Goal: Task Accomplishment & Management: Complete application form

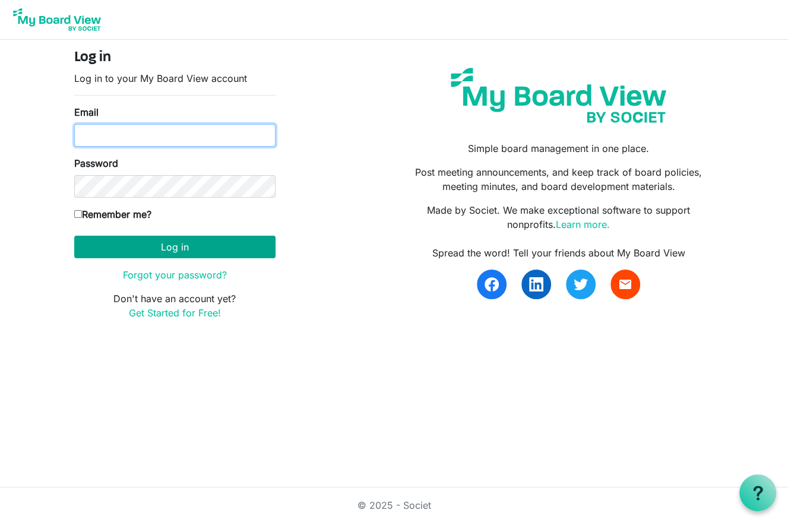
type input "[EMAIL_ADDRESS][DOMAIN_NAME]"
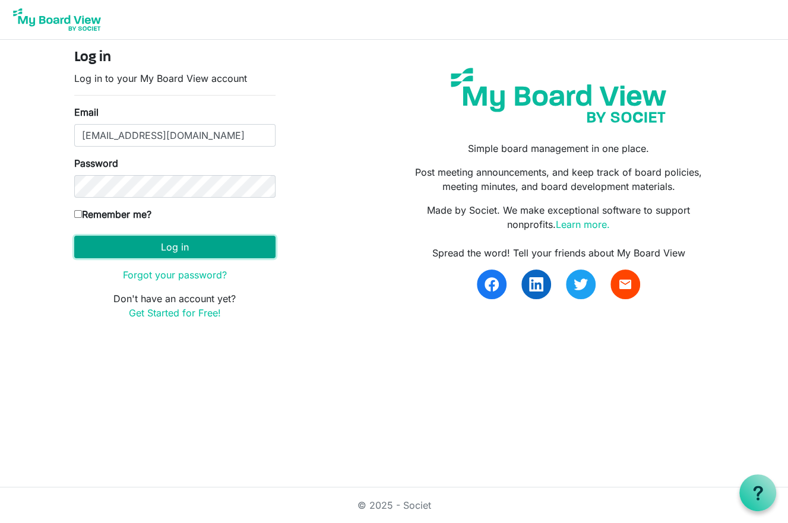
click at [181, 238] on button "Log in" at bounding box center [174, 247] width 201 height 23
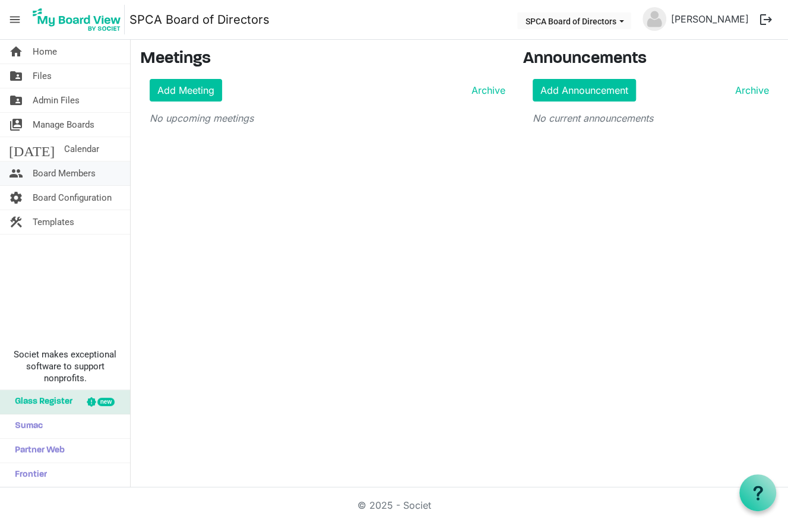
click at [90, 176] on span "Board Members" at bounding box center [64, 174] width 63 height 24
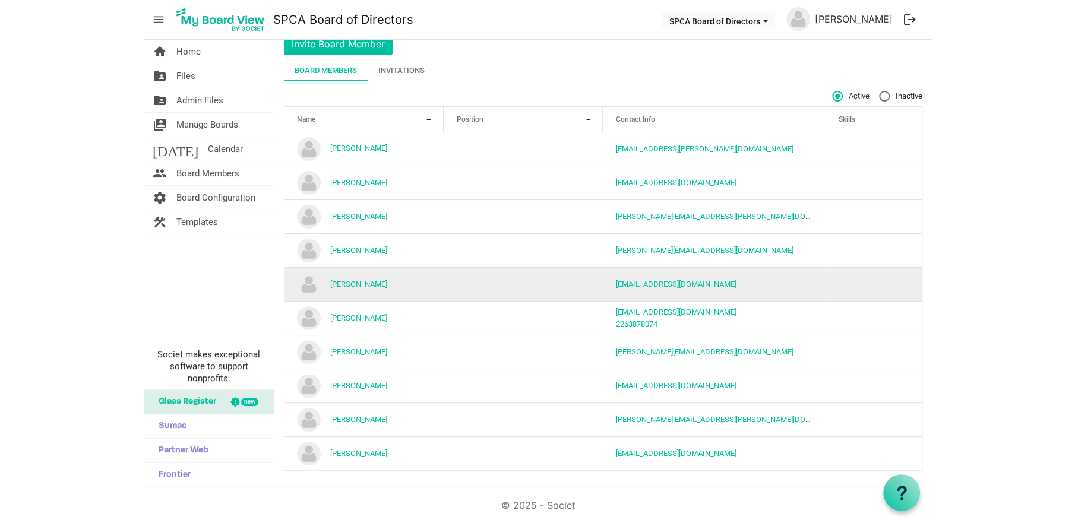
scroll to position [48, 0]
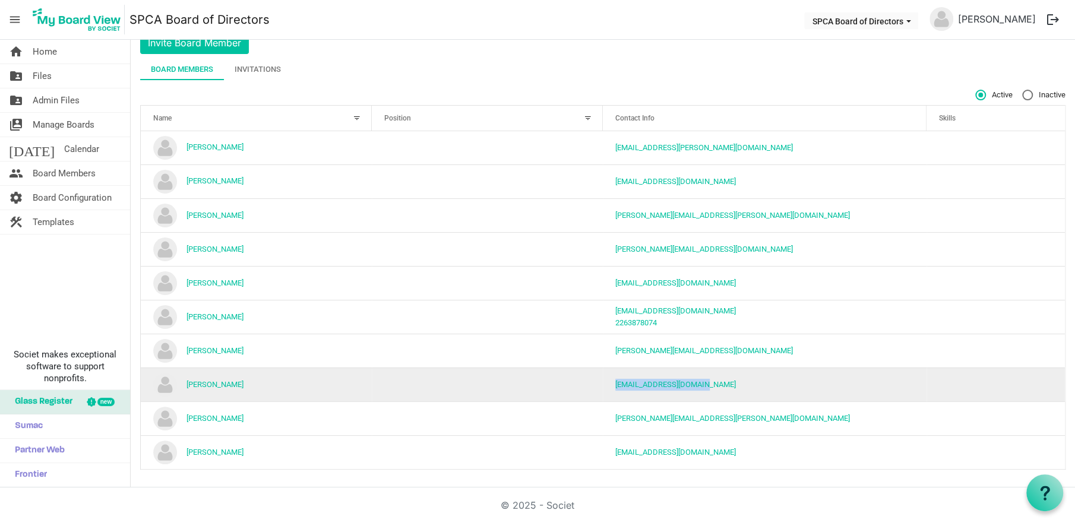
drag, startPoint x: 606, startPoint y: 385, endPoint x: 703, endPoint y: 380, distance: 96.3
click at [703, 380] on td "emailbylynne@yahoo.com" at bounding box center [765, 385] width 324 height 34
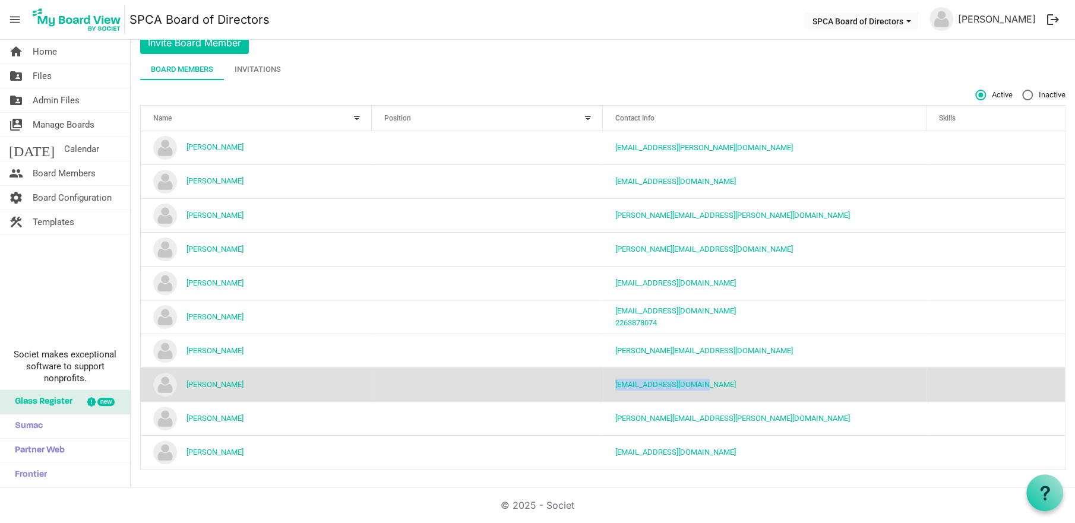
copy link "emailbylynne@yahoo.com"
click at [788, 20] on link "[PERSON_NAME]" at bounding box center [996, 19] width 87 height 24
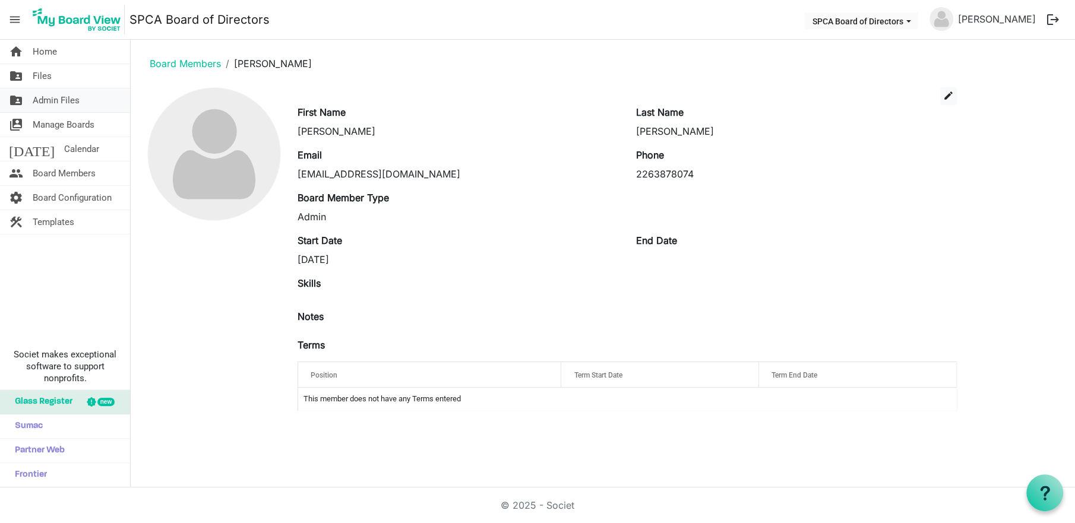
click at [62, 104] on span "Admin Files" at bounding box center [56, 100] width 47 height 24
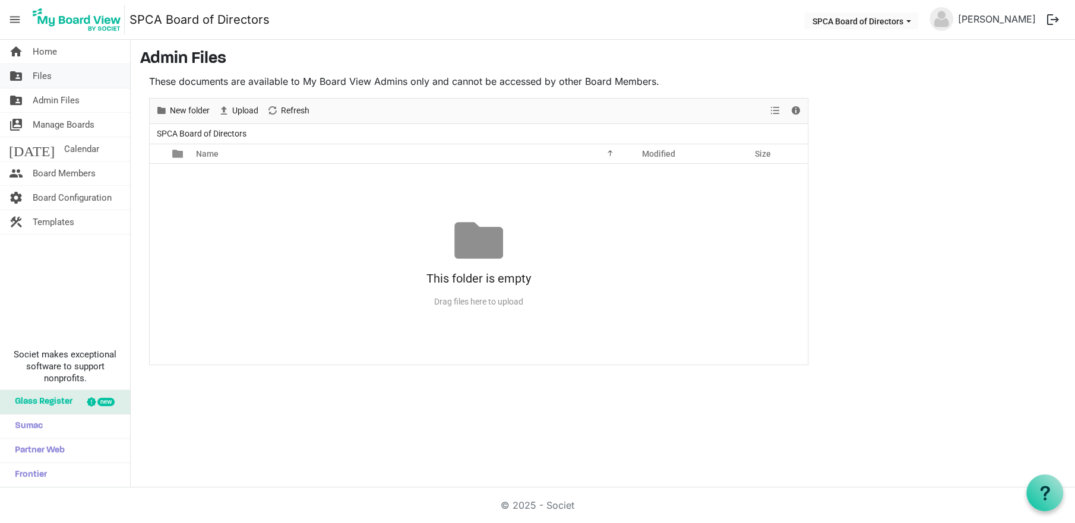
click at [61, 77] on link "folder_shared Files" at bounding box center [65, 76] width 130 height 24
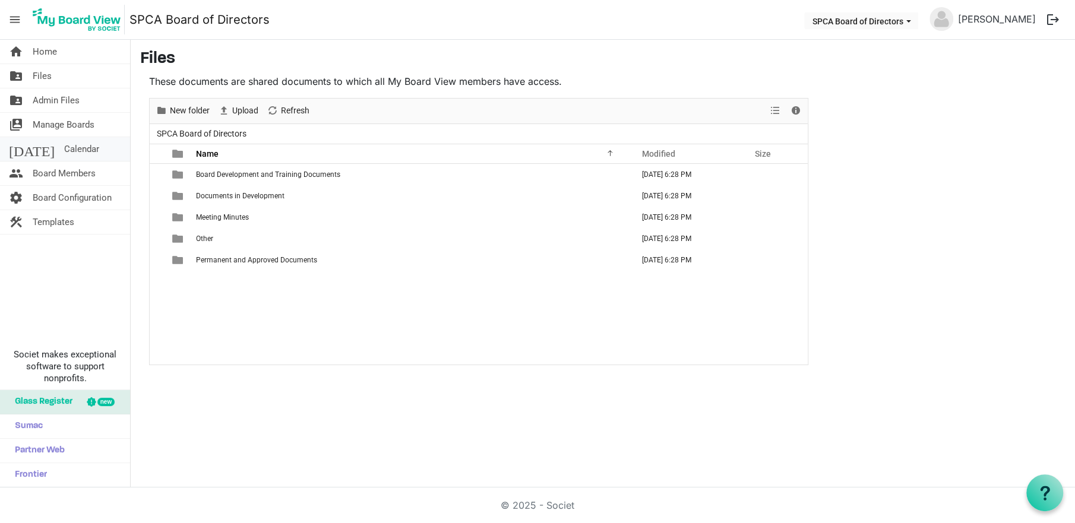
click at [76, 146] on link "today Calendar" at bounding box center [65, 149] width 130 height 24
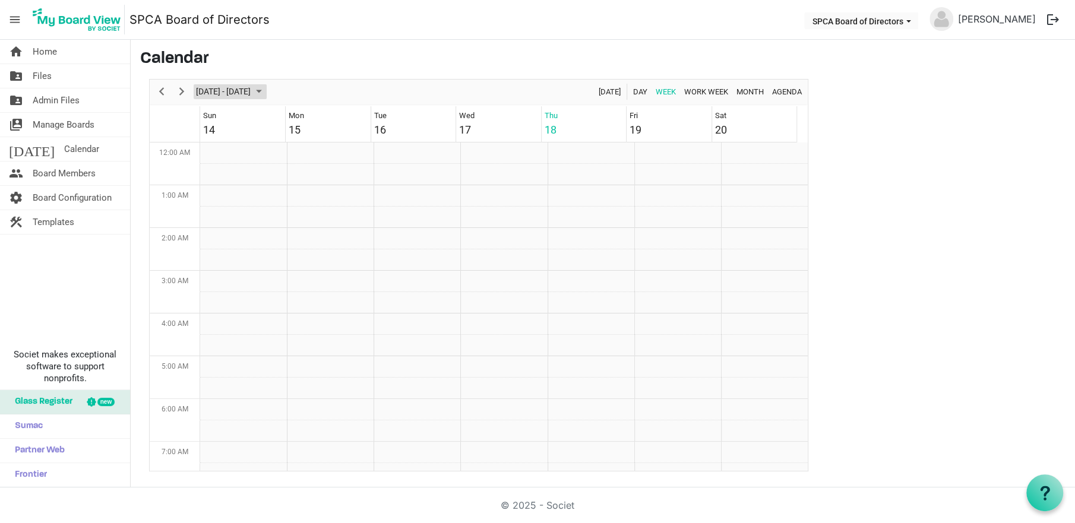
click at [266, 93] on span "September 2025" at bounding box center [259, 91] width 14 height 15
click at [283, 220] on span "25" at bounding box center [285, 223] width 18 height 18
click at [595, 385] on td "Week of September 25, 2025" at bounding box center [591, 381] width 87 height 21
click at [584, 374] on td "Week of September 25, 2025" at bounding box center [591, 373] width 87 height 21
click at [583, 372] on td "Week of September 25, 2025" at bounding box center [591, 370] width 87 height 21
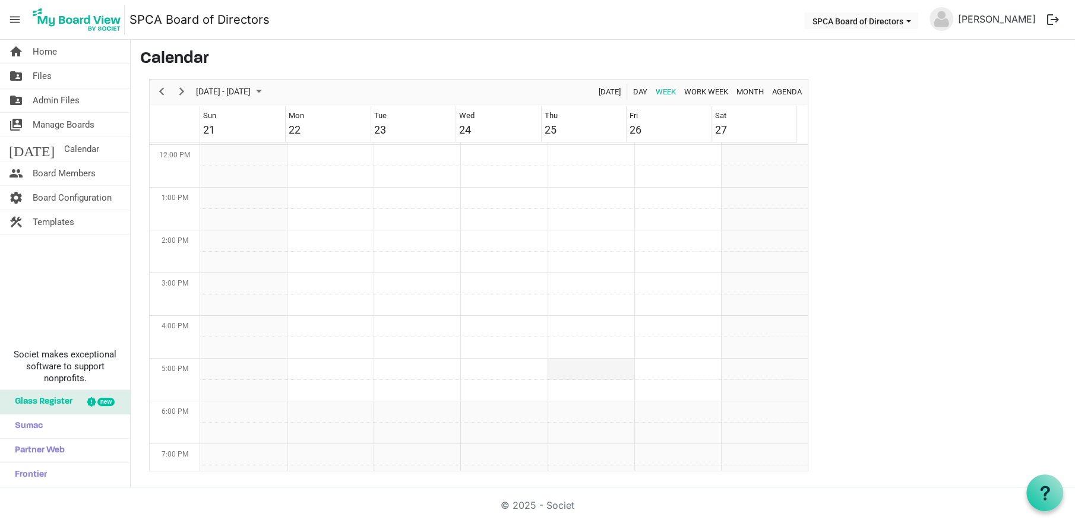
click at [583, 372] on td "Week of September 25, 2025" at bounding box center [591, 369] width 87 height 21
click at [49, 53] on span "Home" at bounding box center [45, 52] width 24 height 24
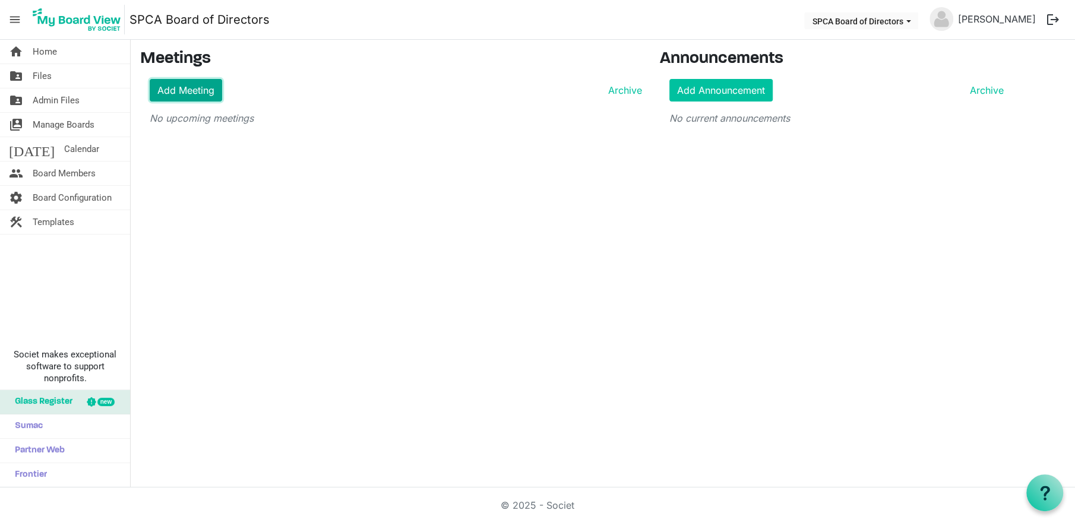
click at [198, 89] on link "Add Meeting" at bounding box center [186, 90] width 72 height 23
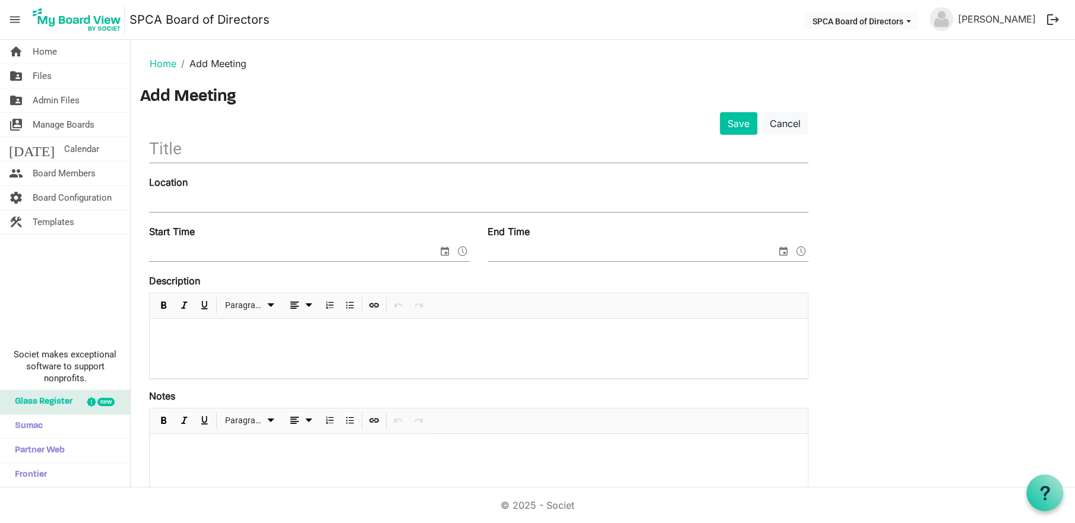
click at [207, 147] on input "text" at bounding box center [478, 149] width 659 height 28
type input "S"
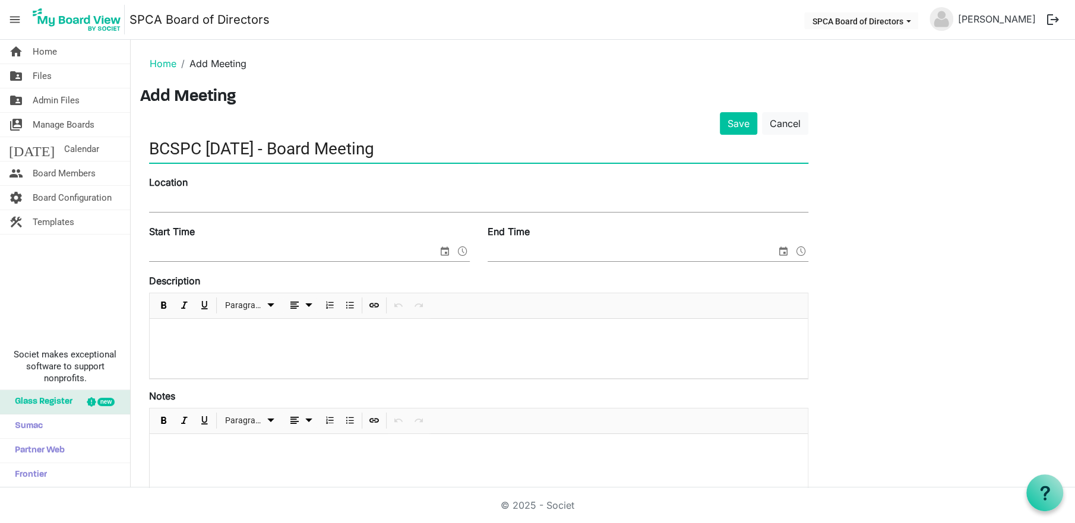
type input "BCSPC [DATE] - Board Meeting"
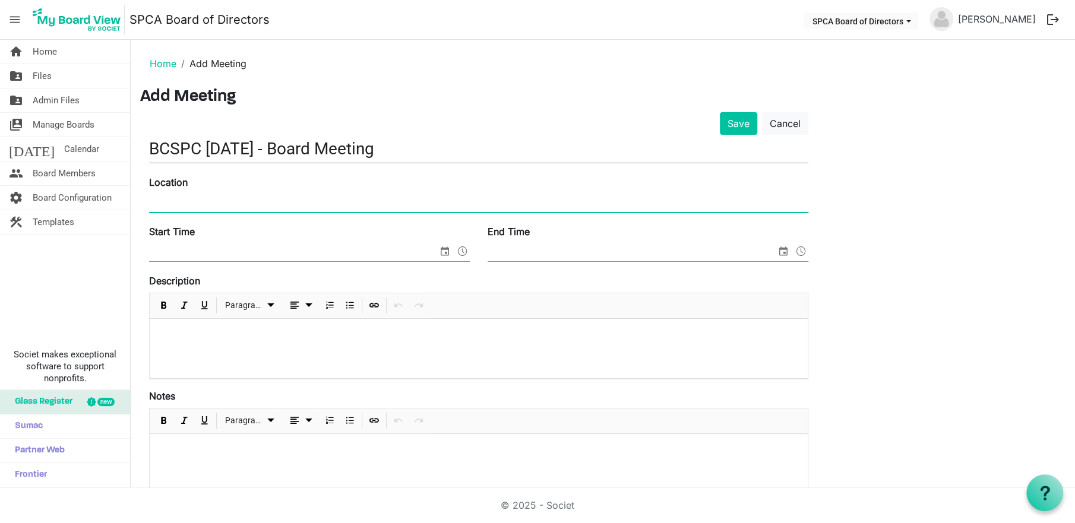
click at [203, 204] on input "Location" at bounding box center [478, 203] width 659 height 18
type input "Waterous Holden"
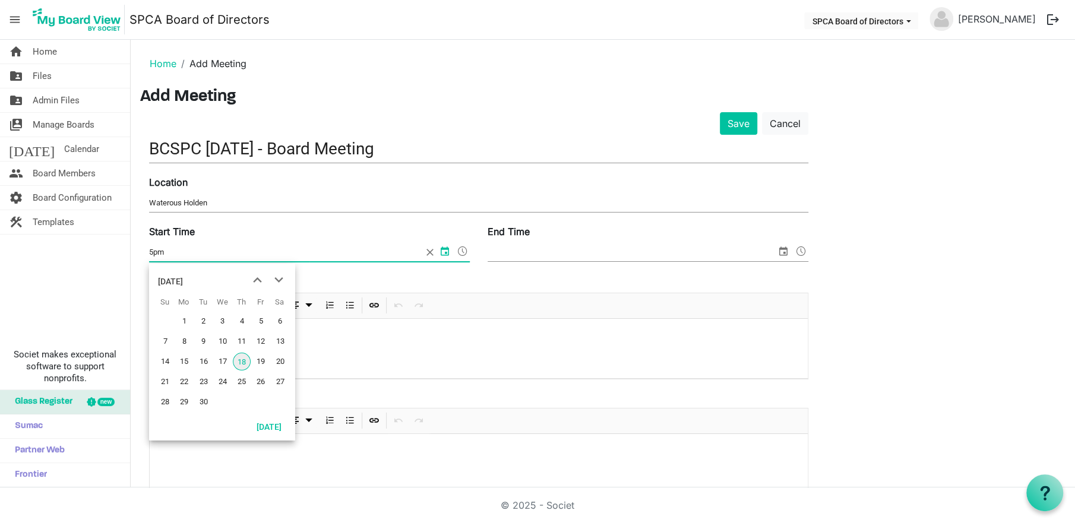
type input "5pm"
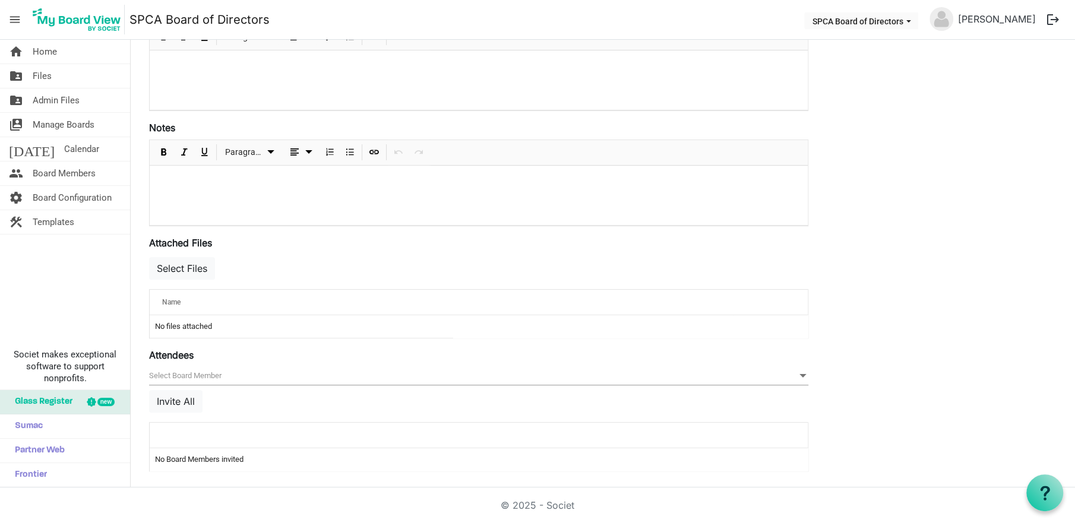
scroll to position [270, 0]
click at [175, 265] on button "Select Files" at bounding box center [182, 266] width 66 height 23
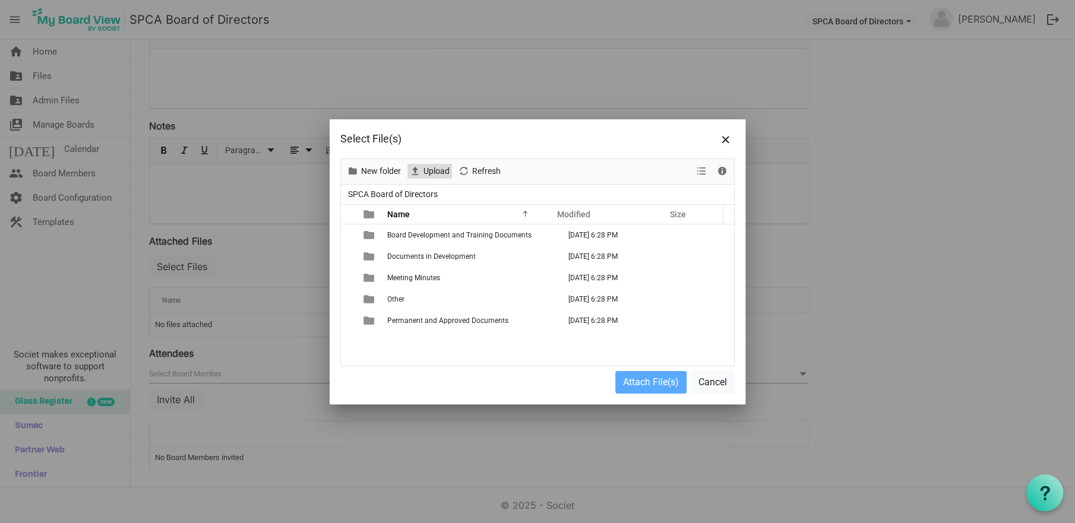
click at [436, 170] on span "Upload" at bounding box center [436, 171] width 29 height 15
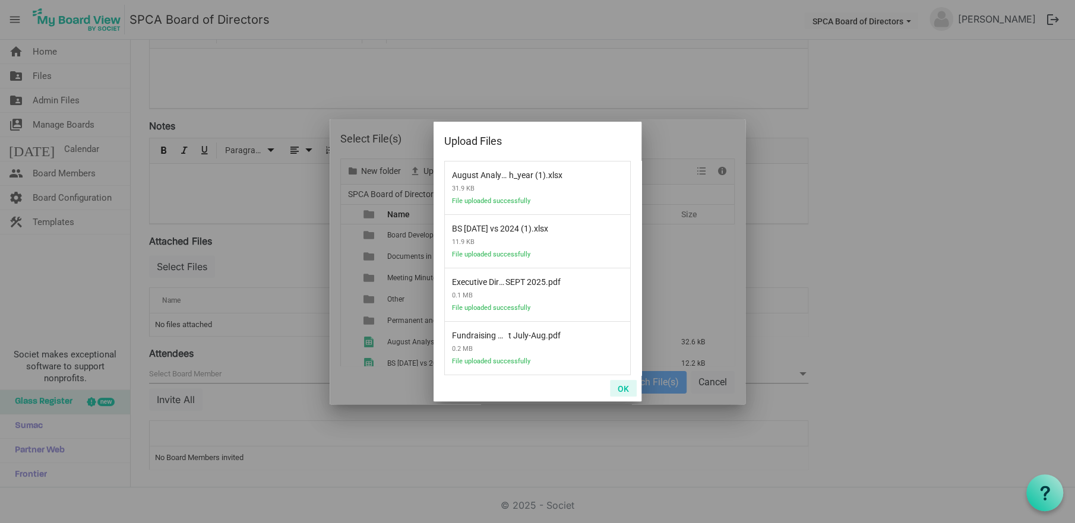
click at [625, 387] on button "OK" at bounding box center [623, 388] width 27 height 17
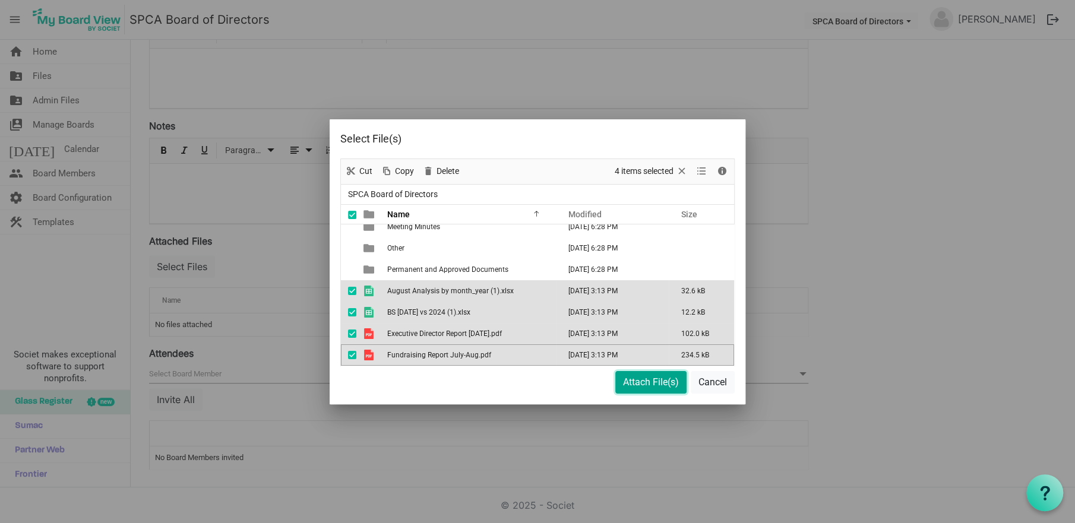
click at [641, 382] on button "Attach File(s)" at bounding box center [650, 382] width 71 height 23
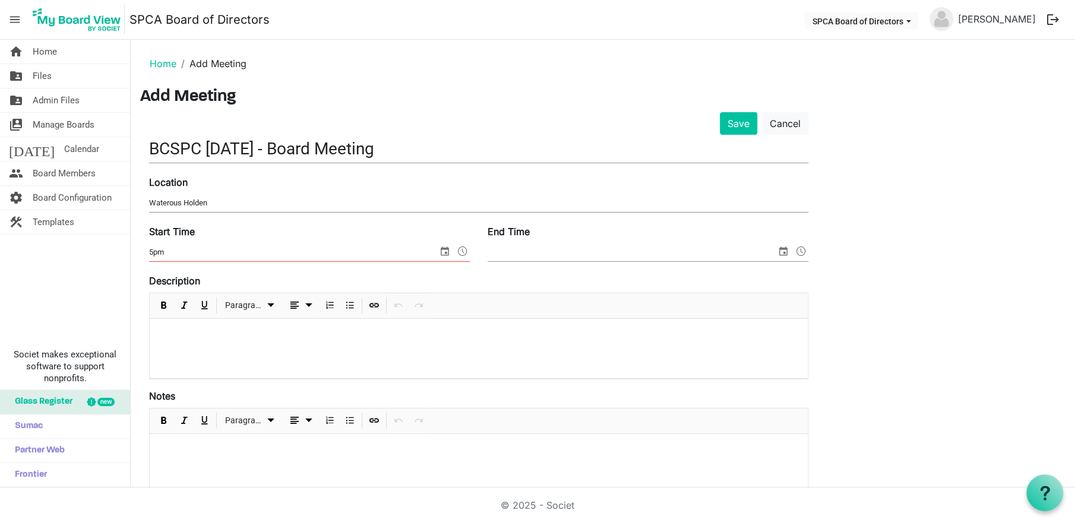
scroll to position [0, 0]
click at [735, 128] on button "Save" at bounding box center [738, 123] width 37 height 23
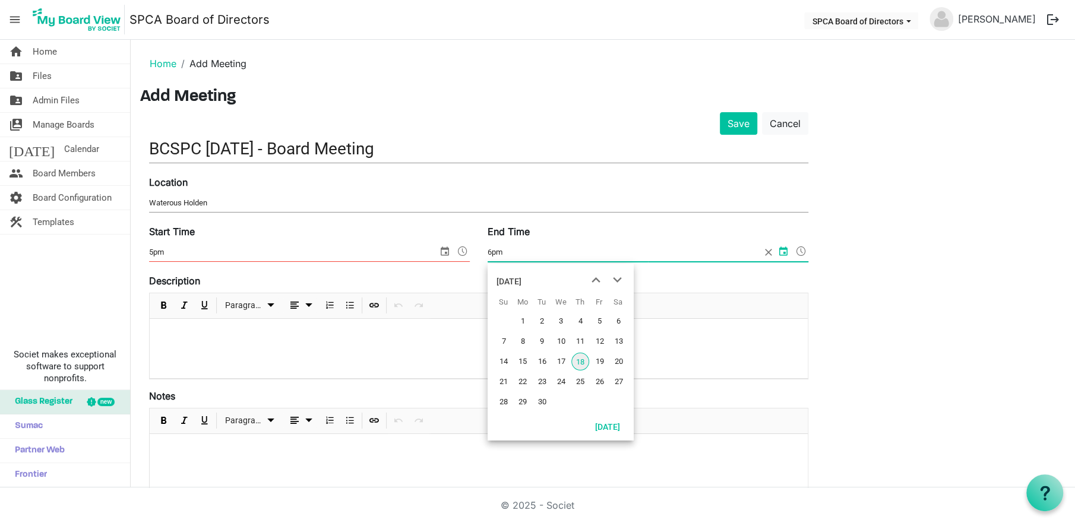
type input "6pm"
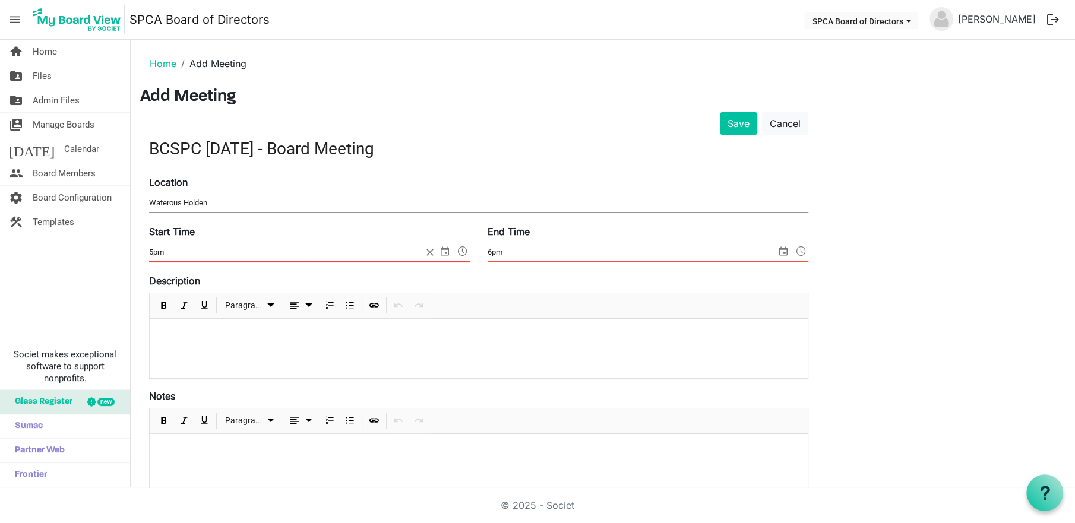
click at [460, 254] on span at bounding box center [463, 251] width 14 height 15
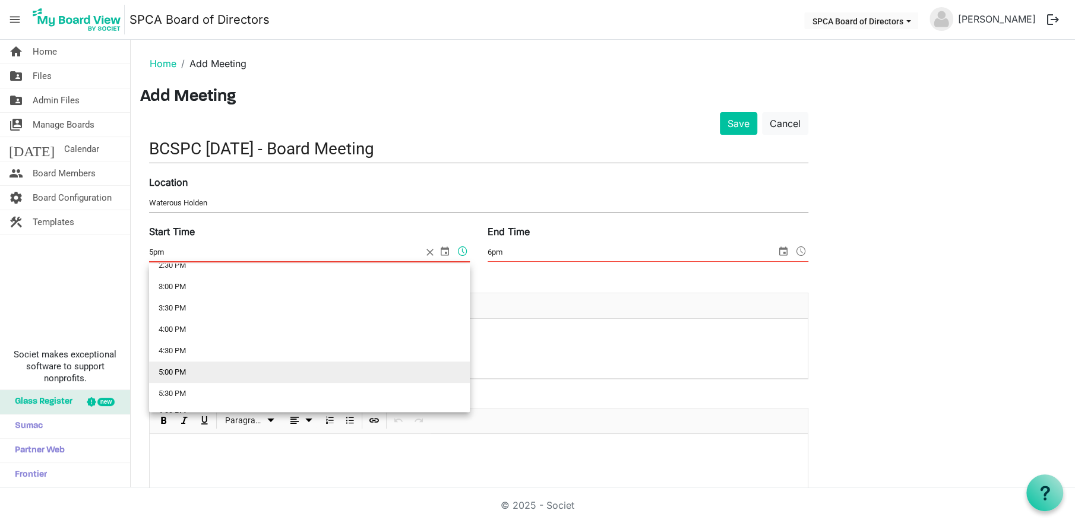
scroll to position [642, 0]
click at [217, 369] on li "5:00 PM" at bounding box center [309, 365] width 321 height 21
type input "9/18/2025 5:00 PM"
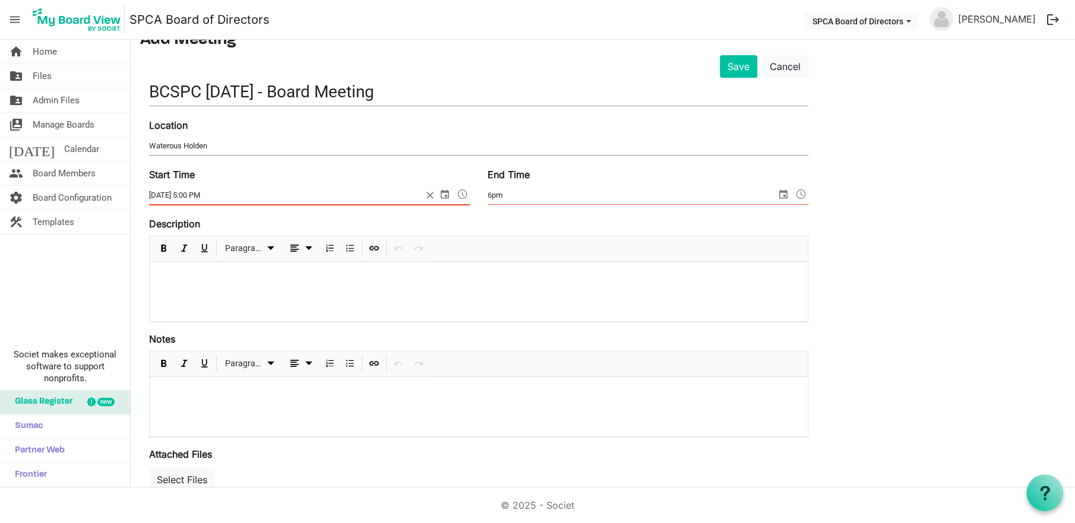
click at [801, 197] on span at bounding box center [801, 193] width 14 height 15
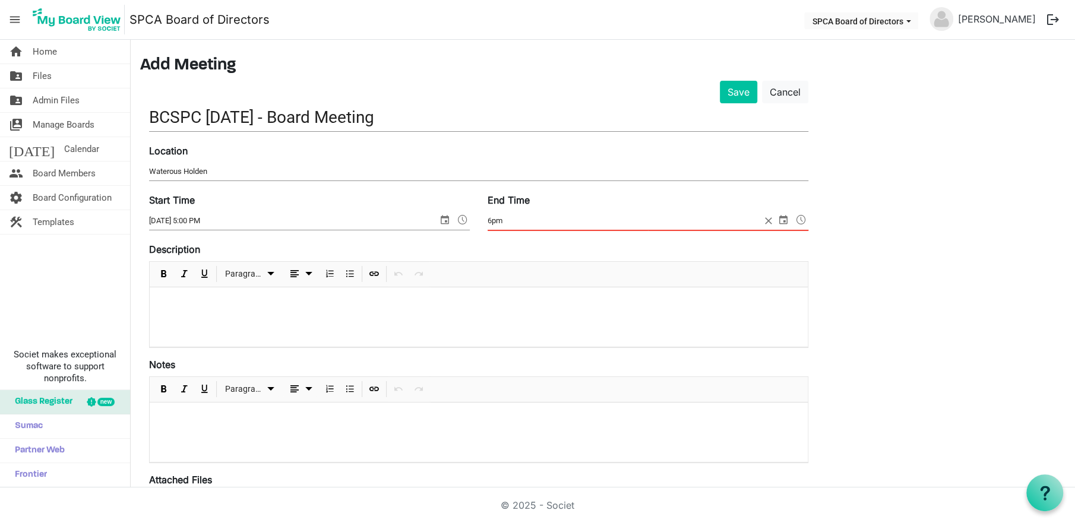
click at [801, 217] on span at bounding box center [801, 219] width 14 height 15
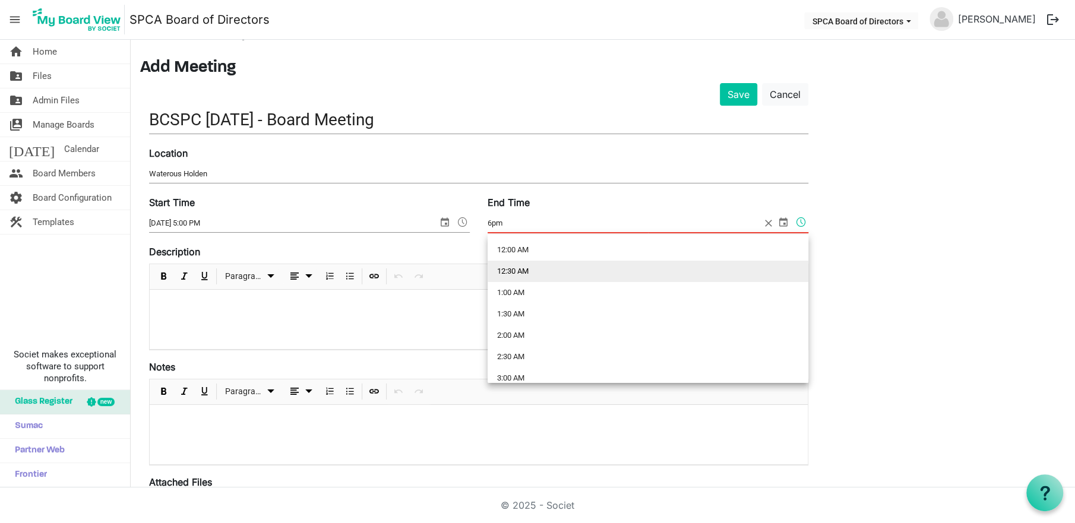
scroll to position [29, 0]
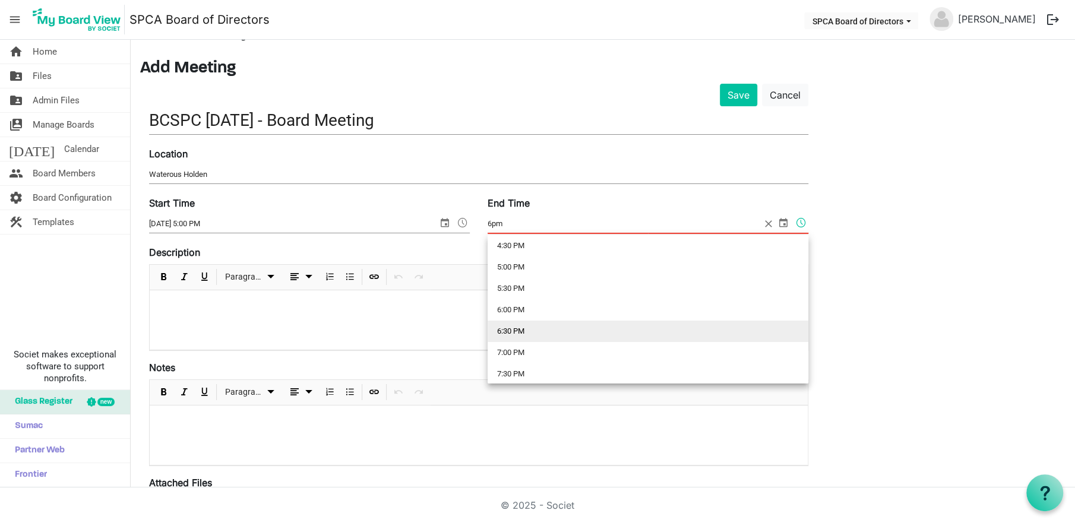
click at [526, 323] on li "6:30 PM" at bounding box center [648, 331] width 321 height 21
type input "9/18/2025 6:30 PM"
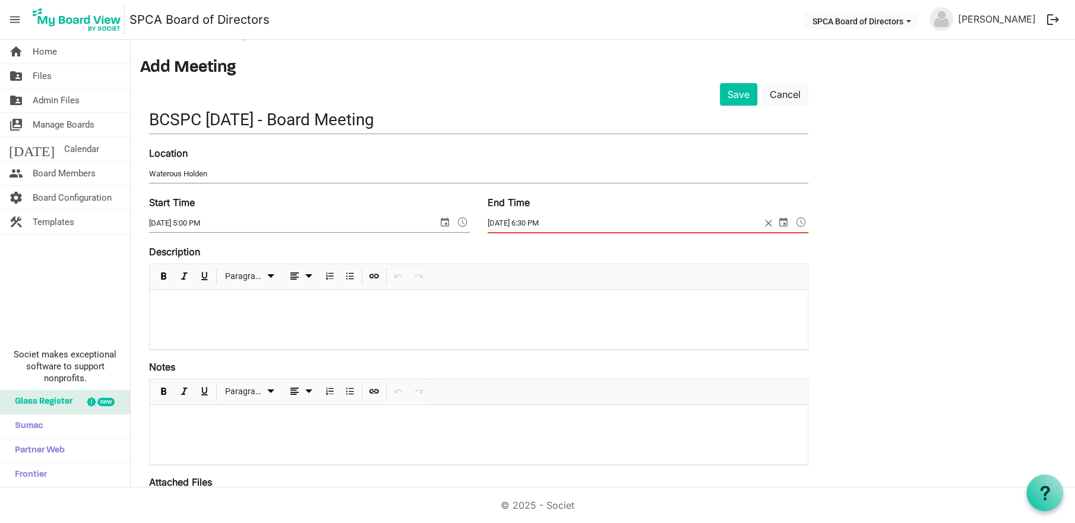
scroll to position [30, 0]
click at [179, 308] on p at bounding box center [478, 305] width 639 height 12
click at [736, 94] on button "Save" at bounding box center [738, 94] width 37 height 23
